Goal: Transaction & Acquisition: Purchase product/service

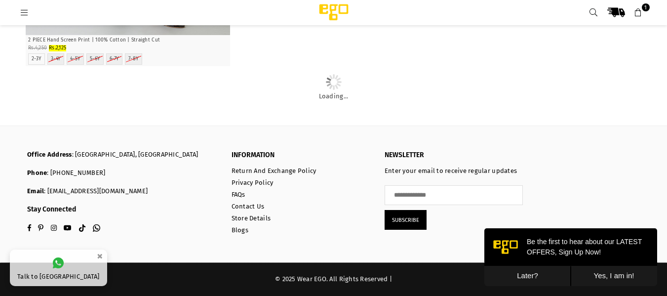
scroll to position [16443, 0]
click at [525, 275] on button "Later?" at bounding box center [527, 276] width 86 height 20
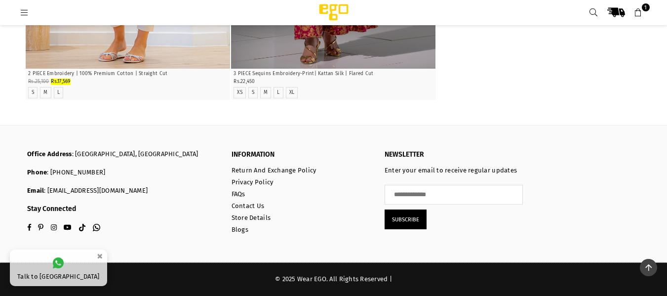
scroll to position [21636, 0]
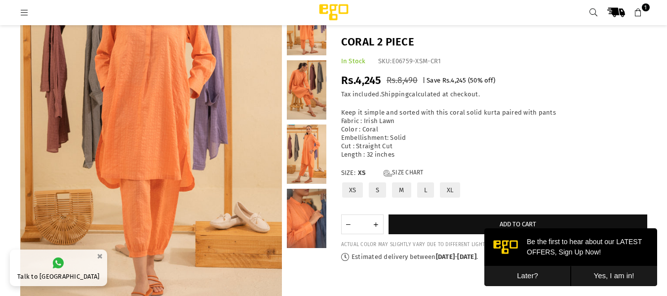
scroll to position [74, 0]
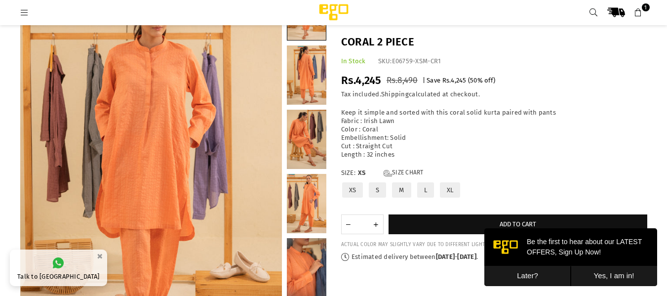
click at [400, 190] on label "M" at bounding box center [401, 189] width 21 height 17
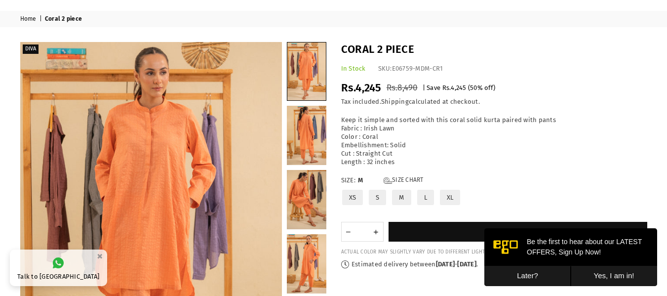
scroll to position [25, 0]
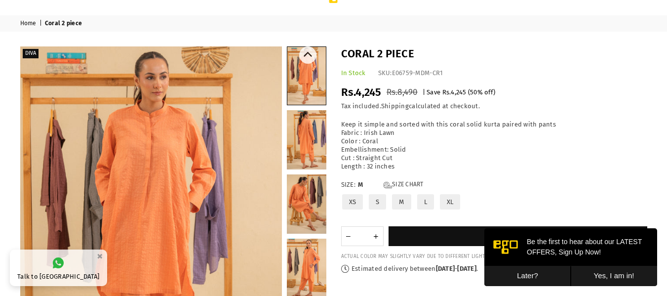
click at [309, 258] on link at bounding box center [306, 267] width 39 height 59
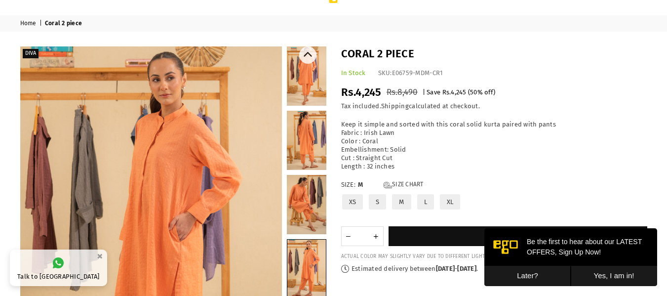
click at [314, 209] on link at bounding box center [306, 204] width 39 height 59
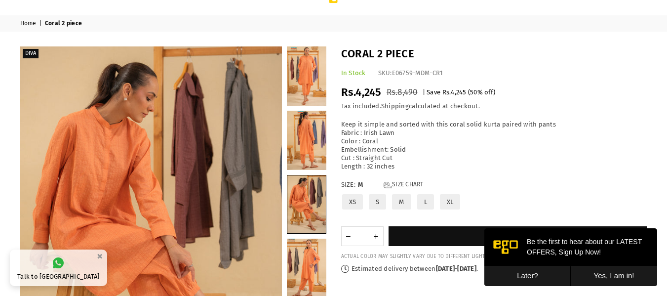
scroll to position [99, 0]
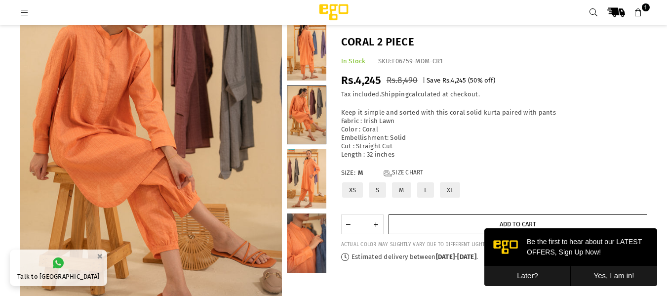
click at [467, 219] on button "Add to cart" at bounding box center [517, 224] width 259 height 20
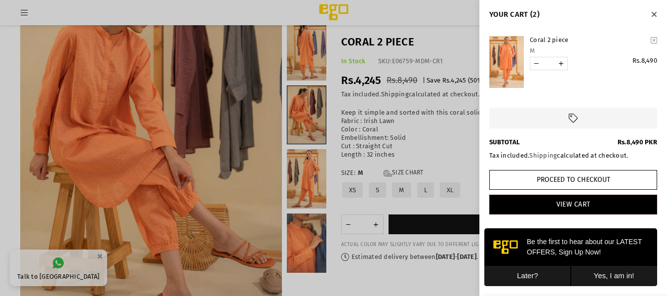
click at [447, 142] on div at bounding box center [333, 148] width 667 height 296
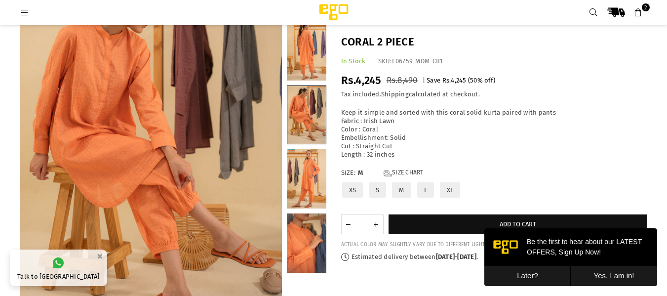
click at [305, 172] on link at bounding box center [306, 178] width 39 height 59
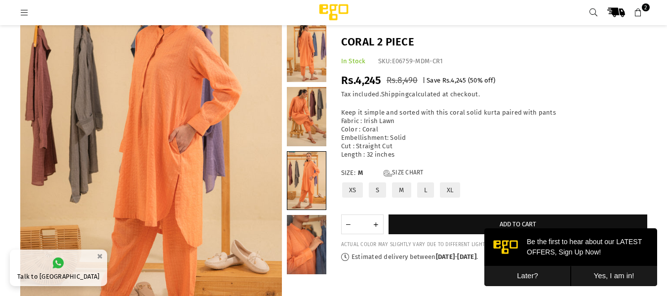
scroll to position [74, 0]
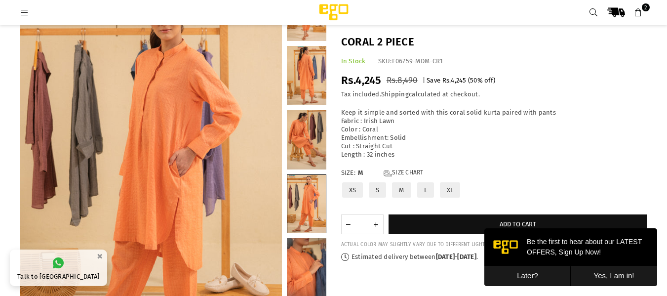
click at [302, 74] on link at bounding box center [306, 75] width 39 height 59
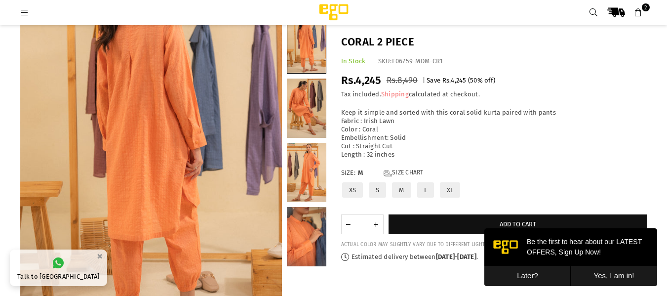
scroll to position [173, 0]
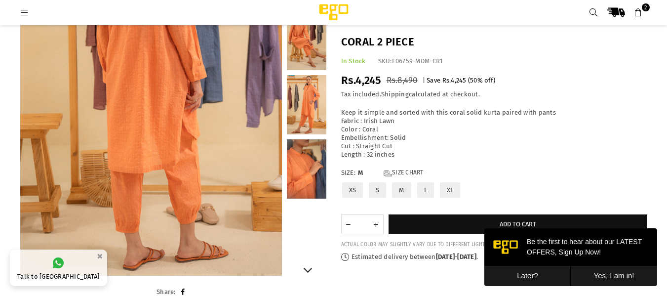
click at [309, 165] on link at bounding box center [306, 168] width 39 height 59
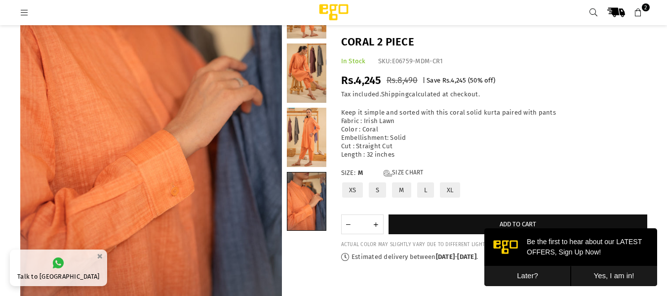
scroll to position [123, 0]
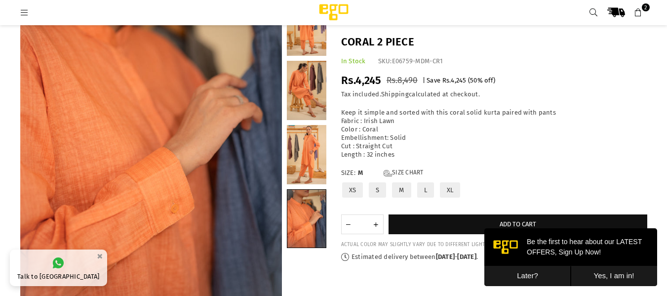
click at [648, 10] on span "2" at bounding box center [646, 7] width 8 height 8
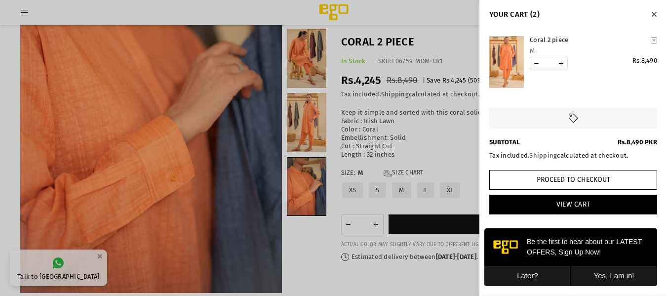
scroll to position [173, 0]
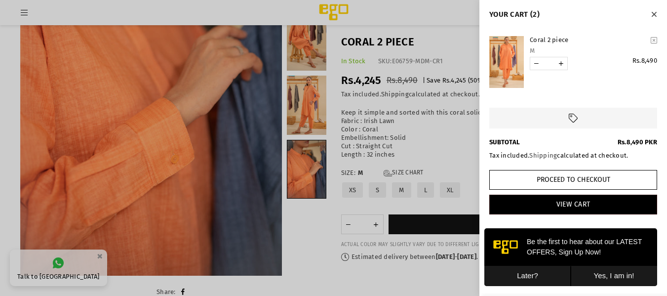
click at [538, 65] on link "YOUR CART" at bounding box center [536, 63] width 12 height 12
type input "*"
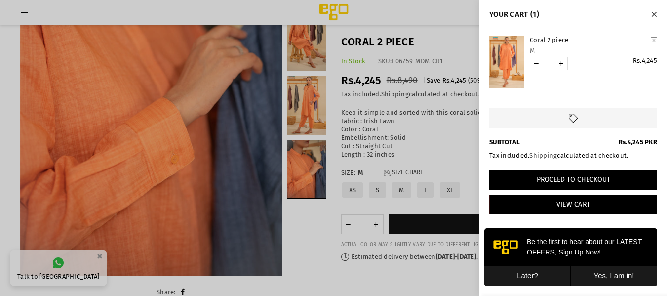
click at [549, 181] on button "Proceed to Checkout" at bounding box center [573, 180] width 168 height 20
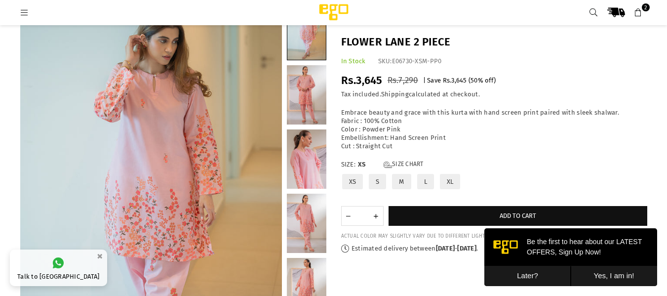
scroll to position [25, 0]
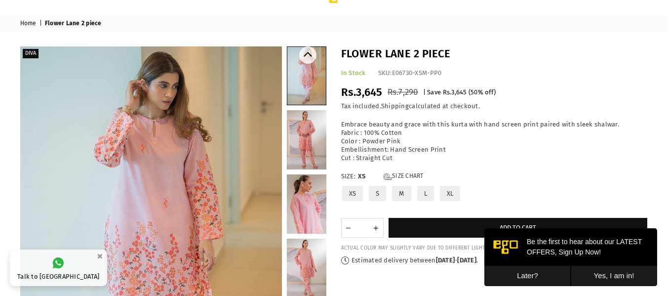
click at [312, 83] on link at bounding box center [306, 76] width 38 height 58
click at [312, 142] on link at bounding box center [306, 139] width 39 height 59
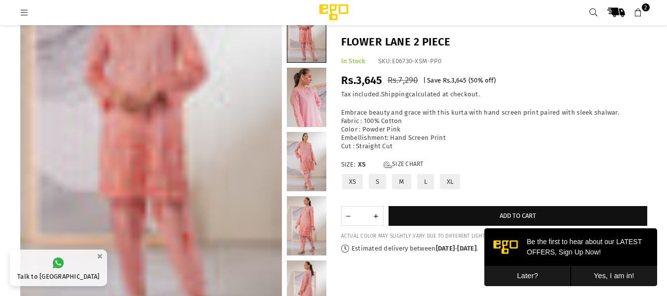
scroll to position [99, 0]
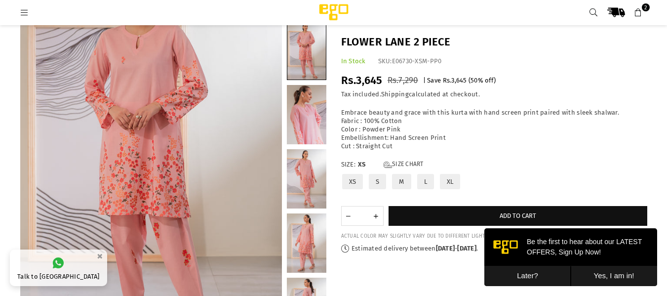
click at [308, 178] on link at bounding box center [306, 178] width 39 height 59
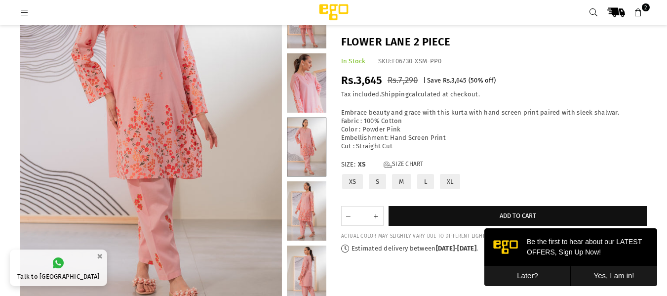
scroll to position [148, 0]
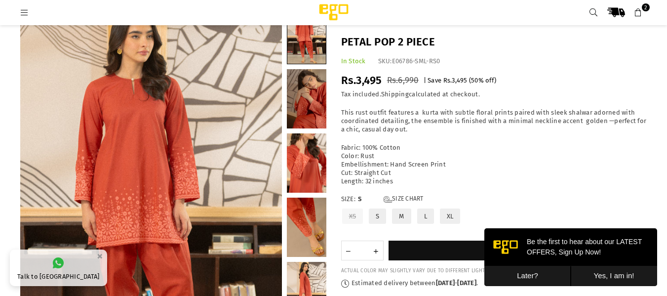
scroll to position [49, 0]
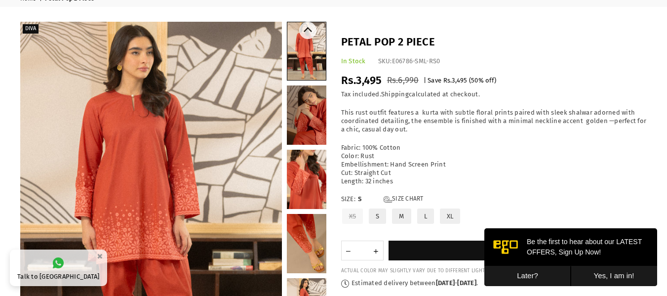
click at [319, 242] on link at bounding box center [306, 243] width 39 height 59
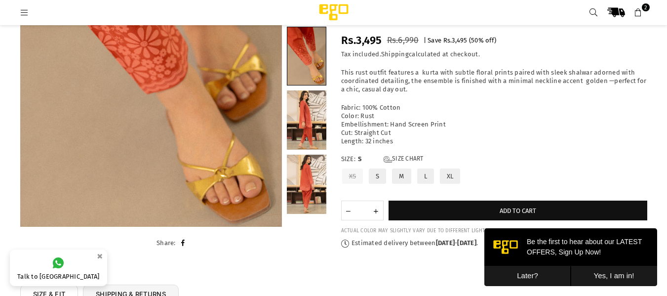
scroll to position [222, 0]
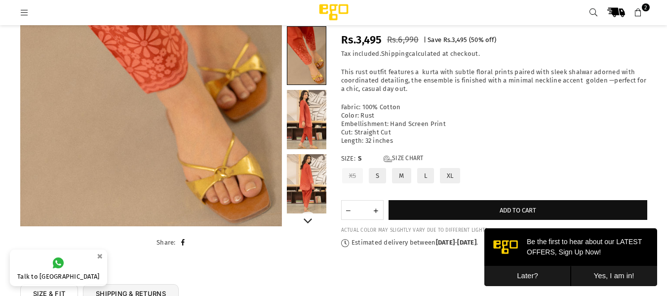
click at [316, 182] on link at bounding box center [306, 183] width 39 height 59
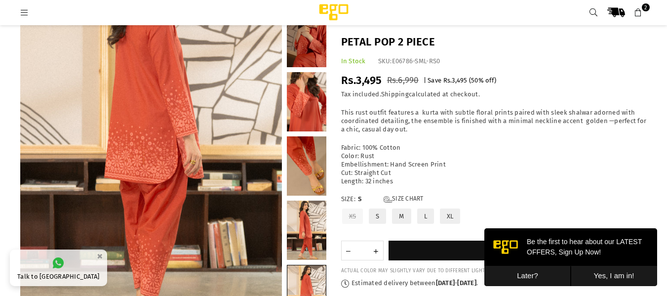
scroll to position [197, 0]
